Goal: Task Accomplishment & Management: Use online tool/utility

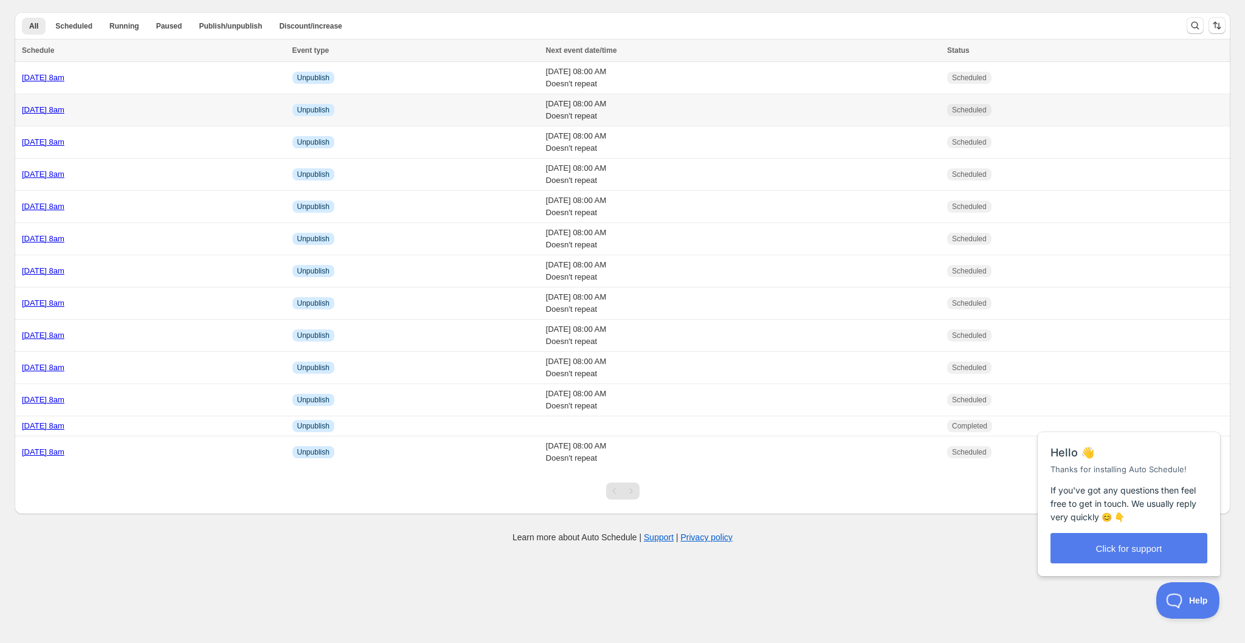
click at [177, 111] on div "[DATE] 8am" at bounding box center [153, 110] width 263 height 12
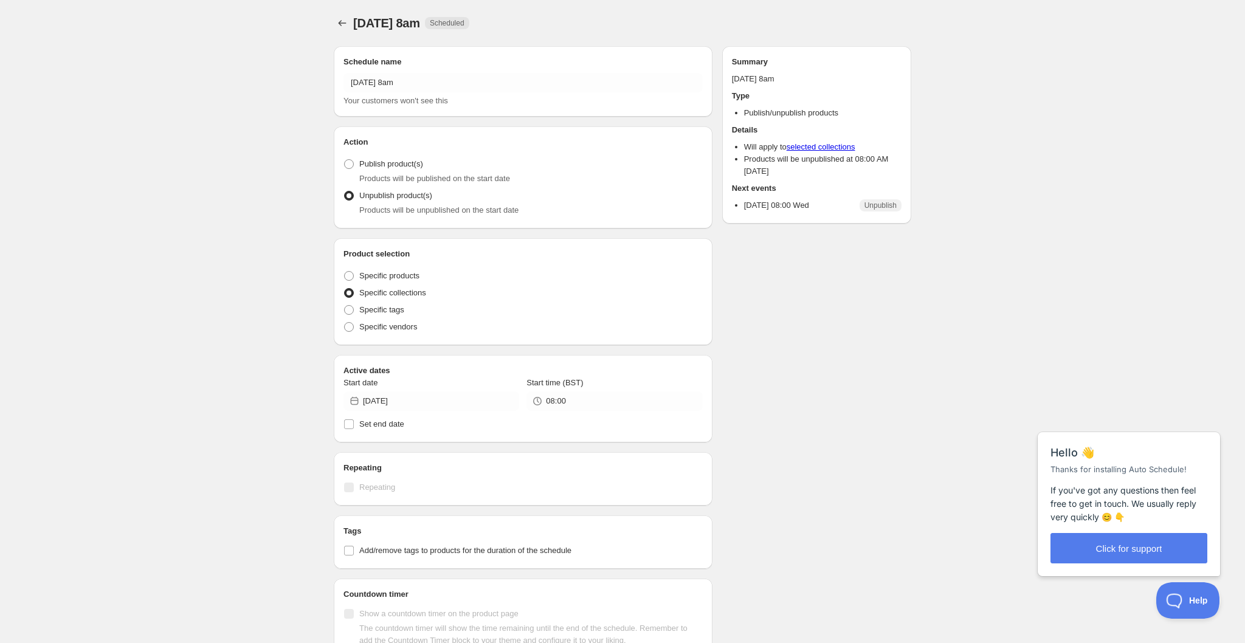
radio input "true"
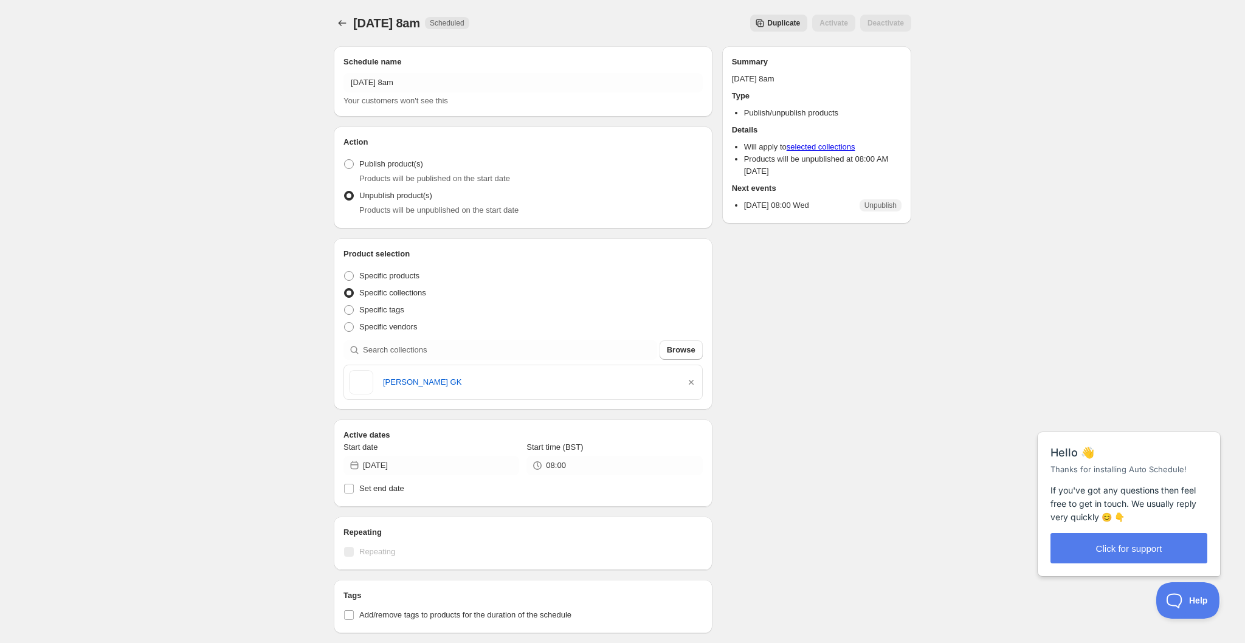
click at [795, 21] on span "Duplicate" at bounding box center [783, 23] width 33 height 10
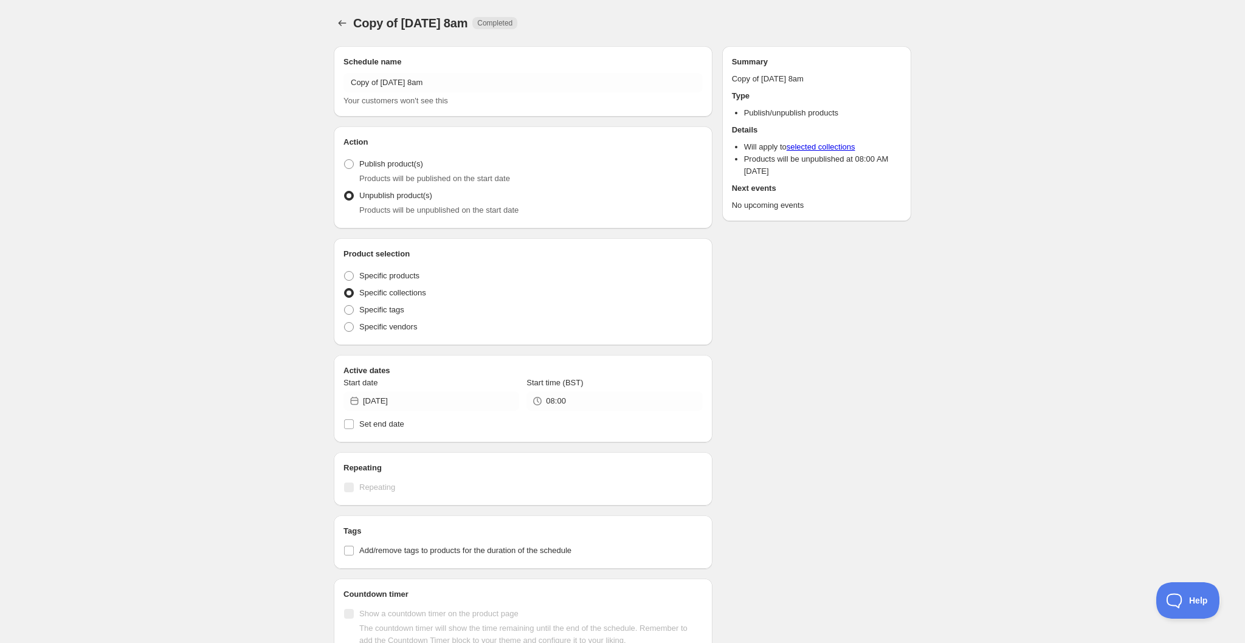
radio input "true"
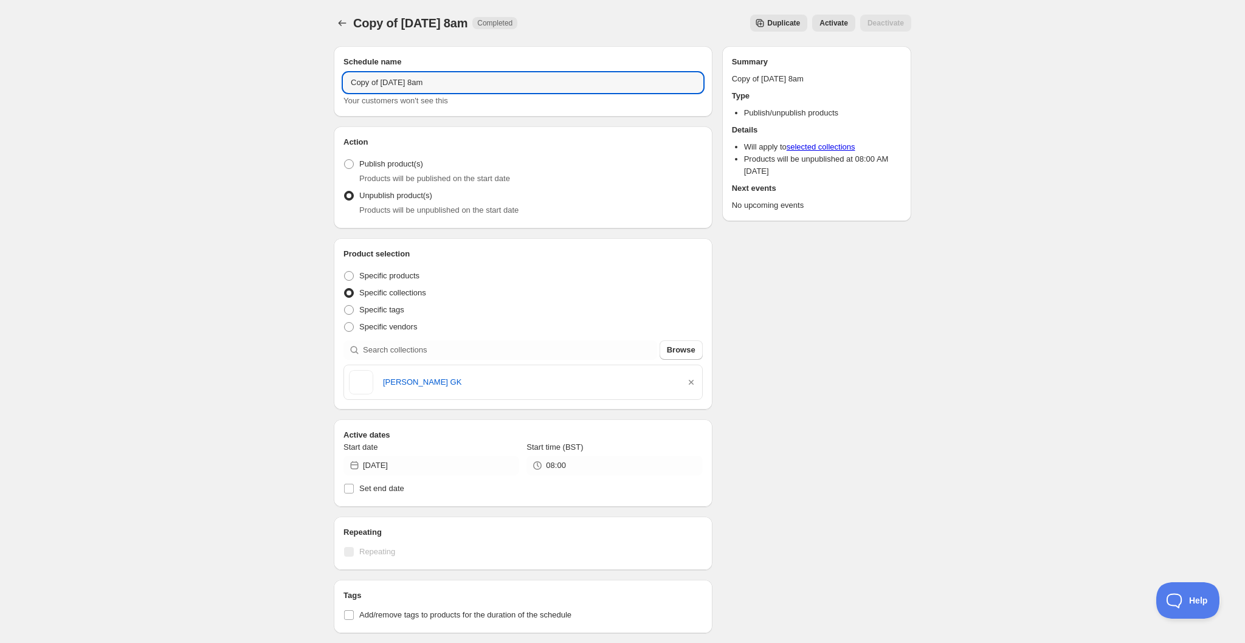
drag, startPoint x: 426, startPoint y: 81, endPoint x: 275, endPoint y: 84, distance: 150.2
click at [275, 84] on div "Copy of Wednesday 27th August @ 8am. This page is ready Copy of Wednesday 27th …" at bounding box center [622, 466] width 1245 height 933
drag, startPoint x: 402, startPoint y: 89, endPoint x: 385, endPoint y: 80, distance: 18.8
click at [385, 80] on input "Friday 27th August @ 8am" at bounding box center [522, 82] width 359 height 19
type input "Friday 29th August @ 8am"
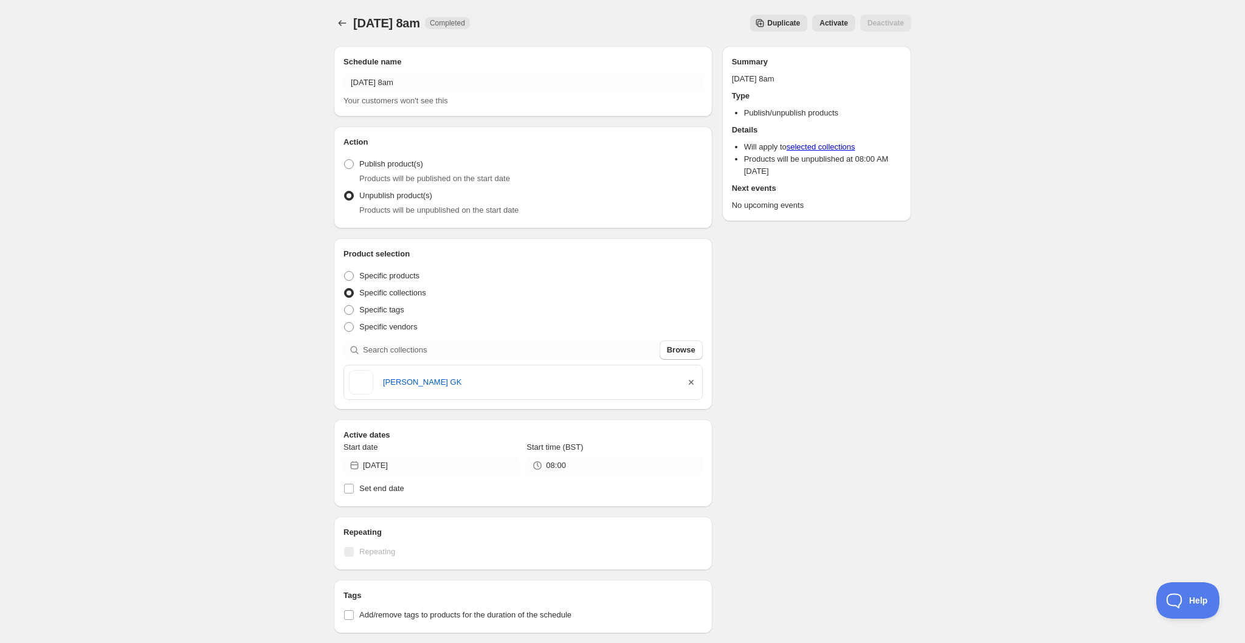
click at [690, 384] on icon "button" at bounding box center [691, 382] width 5 height 5
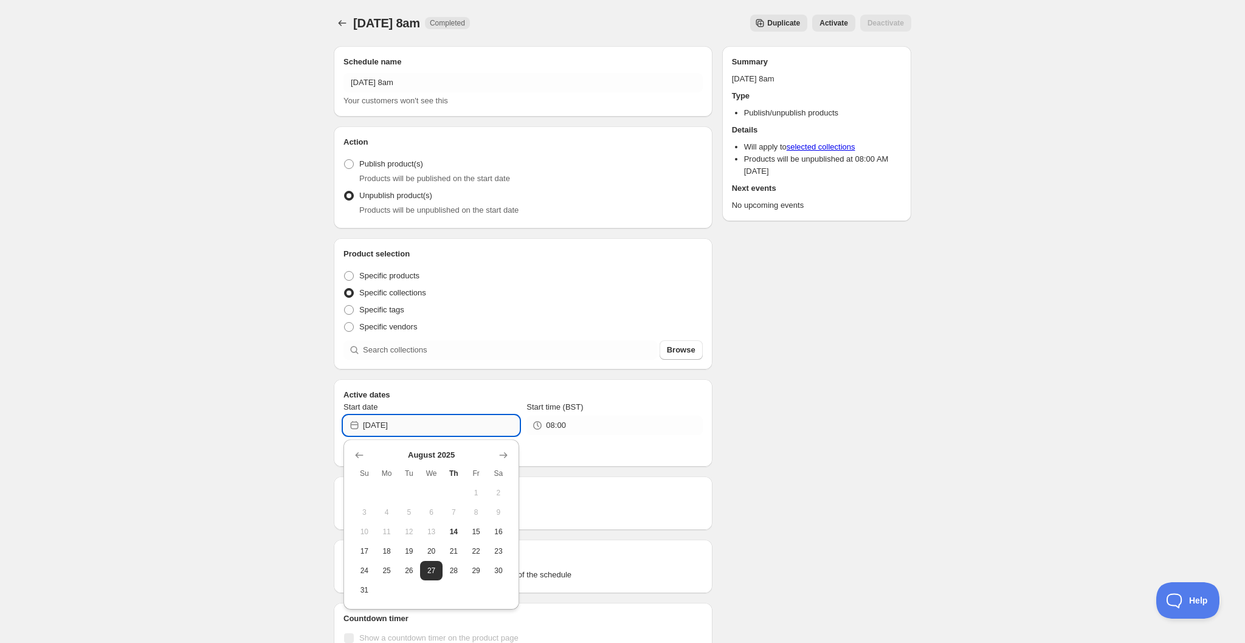
click at [429, 430] on input "2025-08-27" at bounding box center [441, 425] width 156 height 19
click at [476, 570] on span "29" at bounding box center [476, 571] width 13 height 10
type input "2025-08-29"
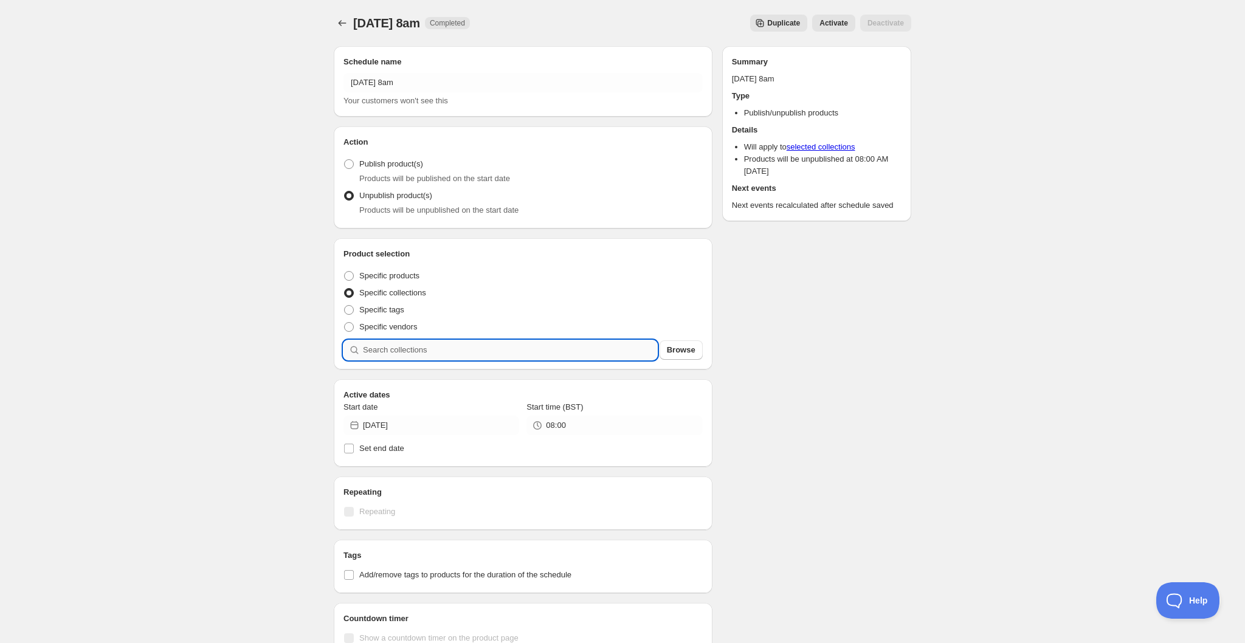
click at [481, 345] on input "search" at bounding box center [510, 349] width 294 height 19
type input "b"
